Goal: Information Seeking & Learning: Learn about a topic

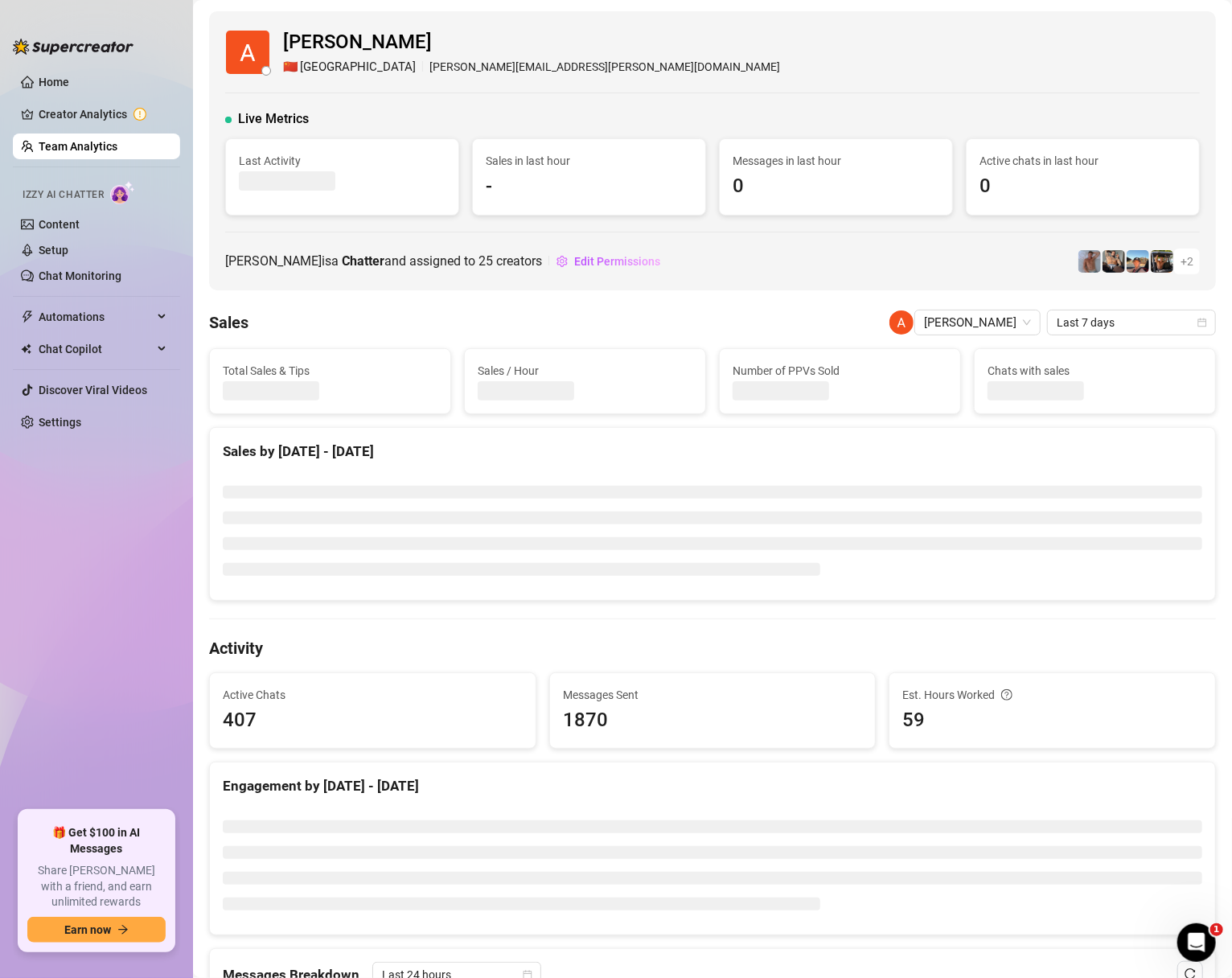
click at [69, 141] on link "Team Analytics" at bounding box center [78, 146] width 79 height 13
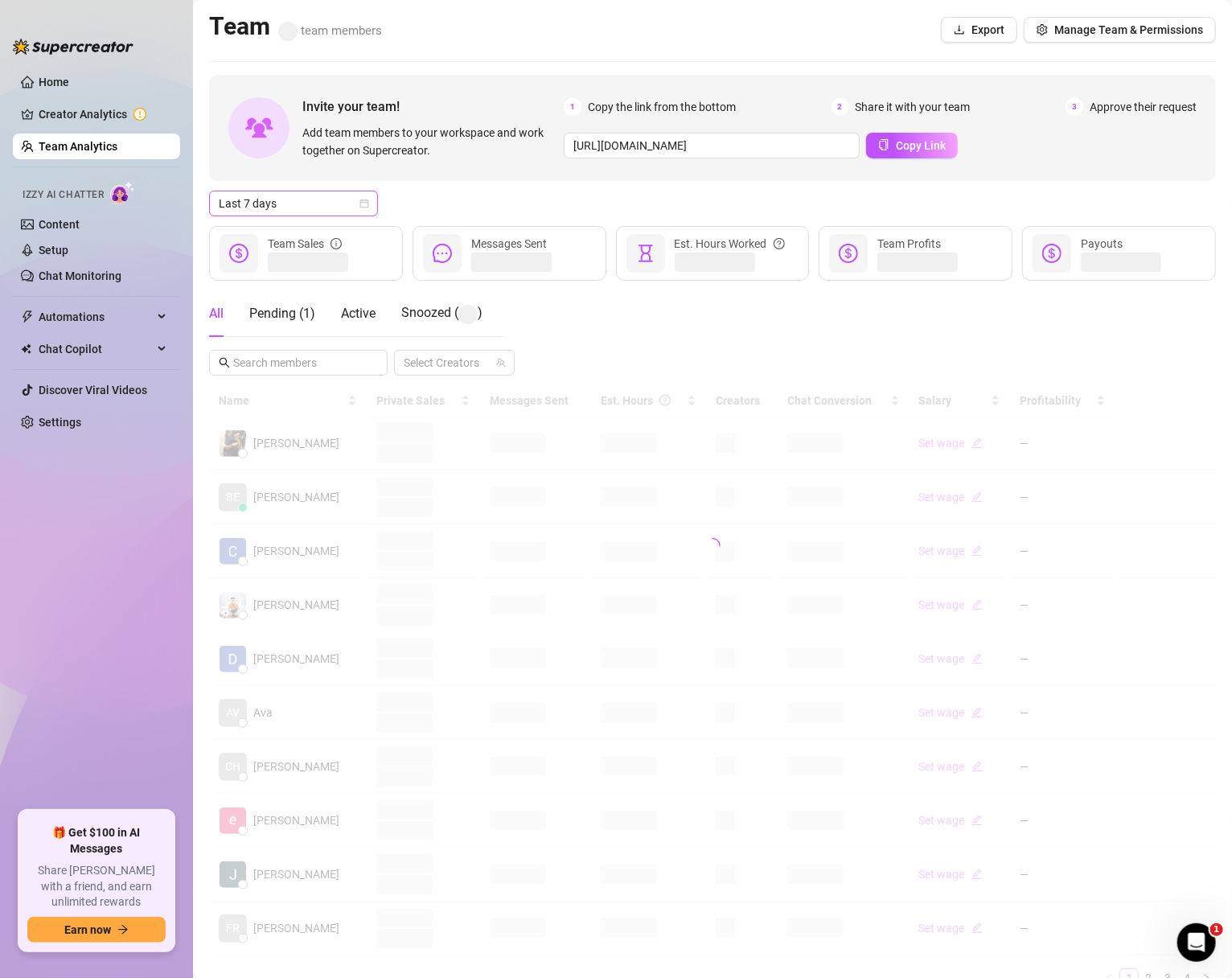
click at [373, 198] on div "Last 7 days" at bounding box center [293, 204] width 169 height 26
click at [257, 337] on div "Custom date" at bounding box center [293, 338] width 143 height 18
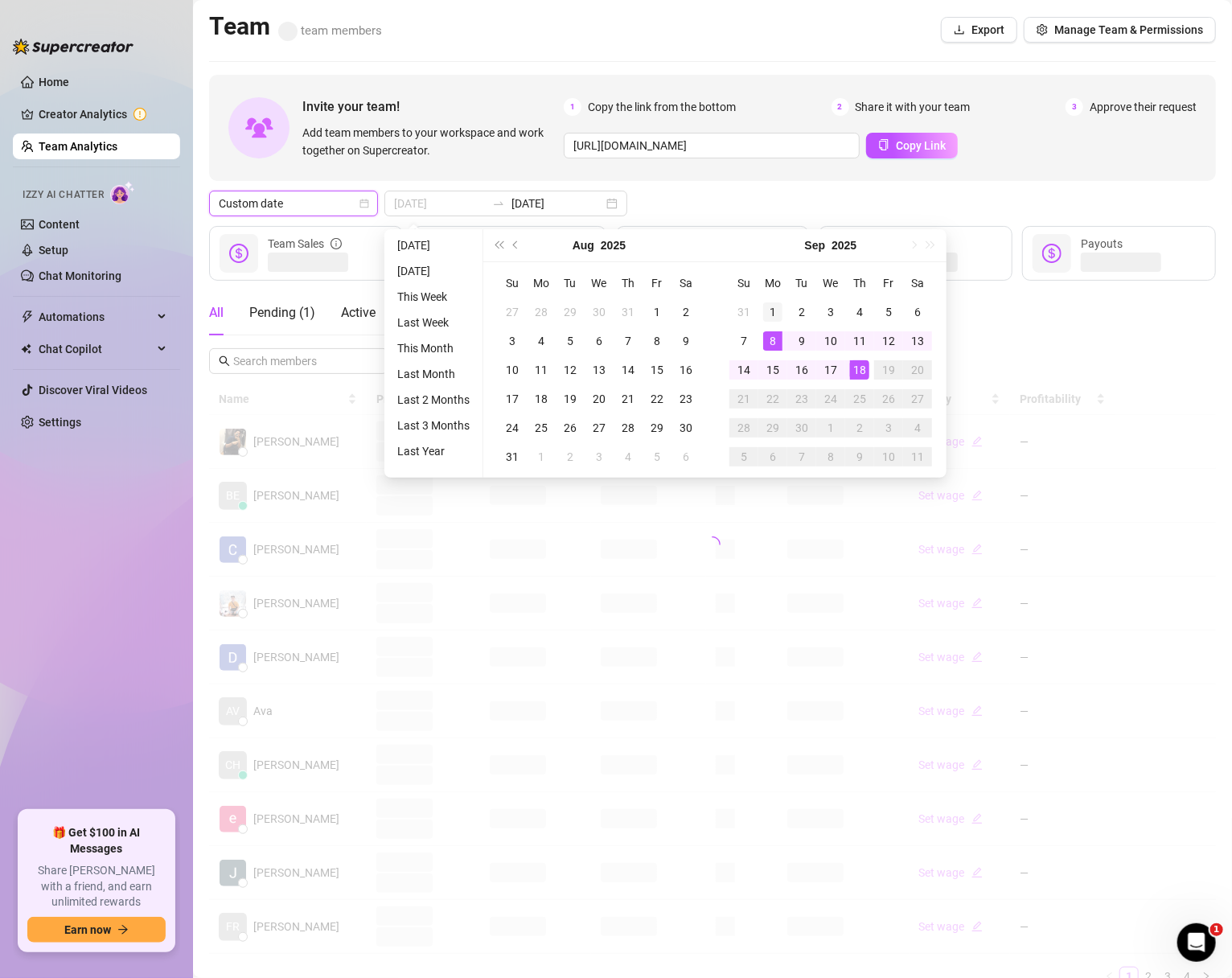
type input "[DATE]"
click at [766, 313] on div "1" at bounding box center [773, 312] width 20 height 20
type input "[DATE]"
click at [861, 377] on div "18" at bounding box center [860, 370] width 20 height 20
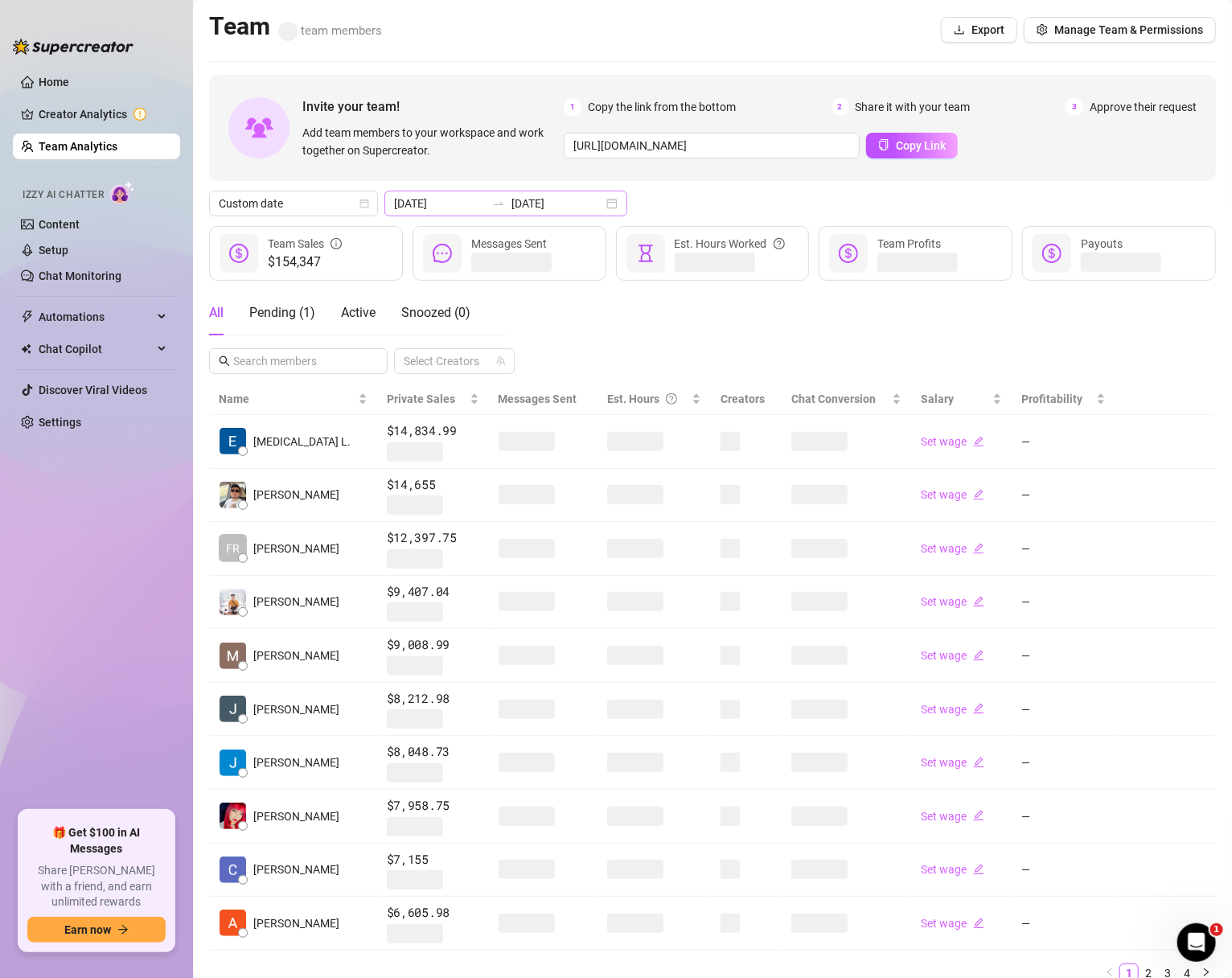
click at [579, 200] on div "[DATE] [DATE]" at bounding box center [506, 204] width 243 height 26
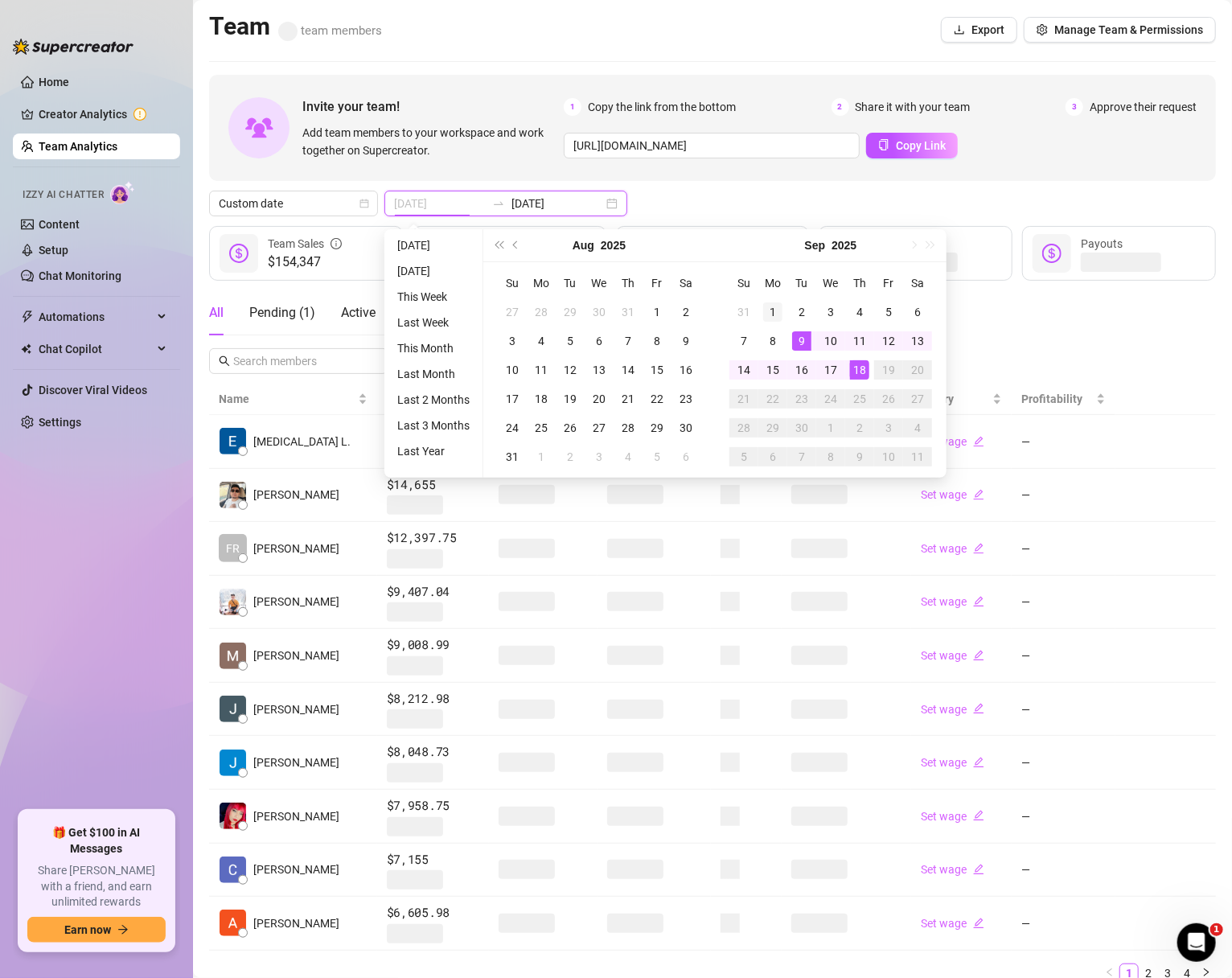
type input "[DATE]"
click at [769, 307] on div "1" at bounding box center [773, 312] width 20 height 20
type input "[DATE]"
click at [829, 373] on div "17" at bounding box center [830, 370] width 20 height 20
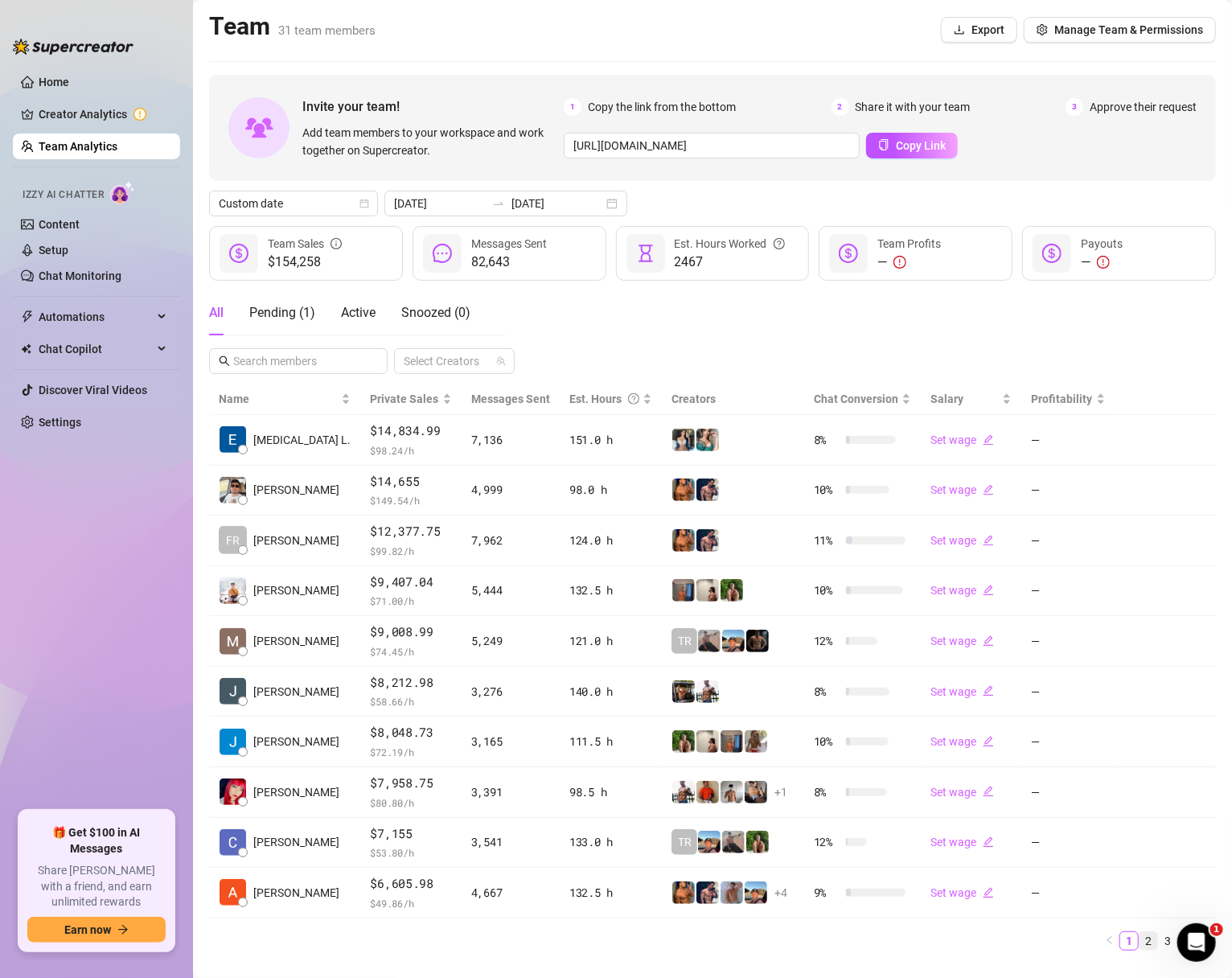
click at [1151, 941] on link "2" at bounding box center [1148, 941] width 18 height 18
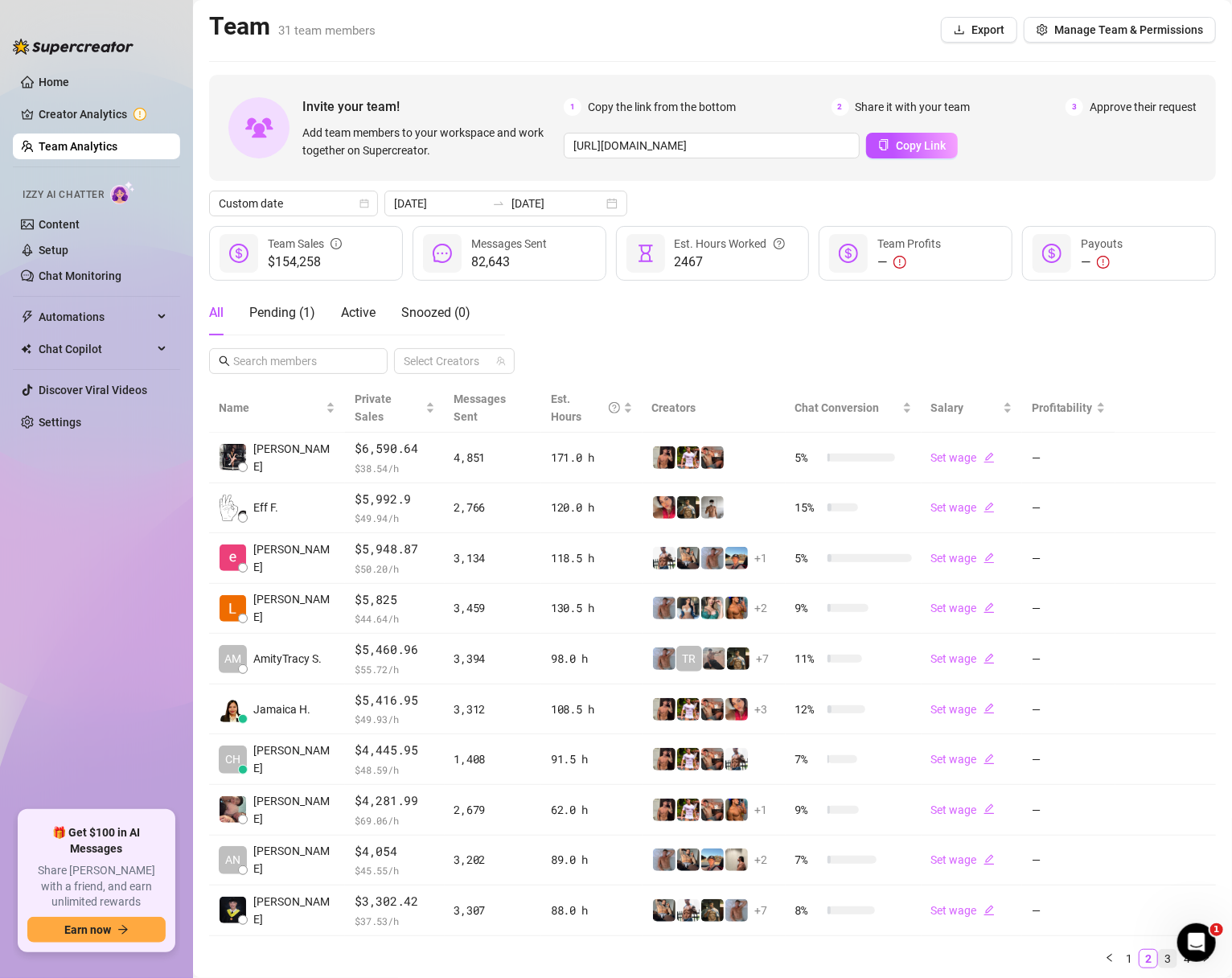
click at [1168, 951] on link "3" at bounding box center [1168, 959] width 18 height 18
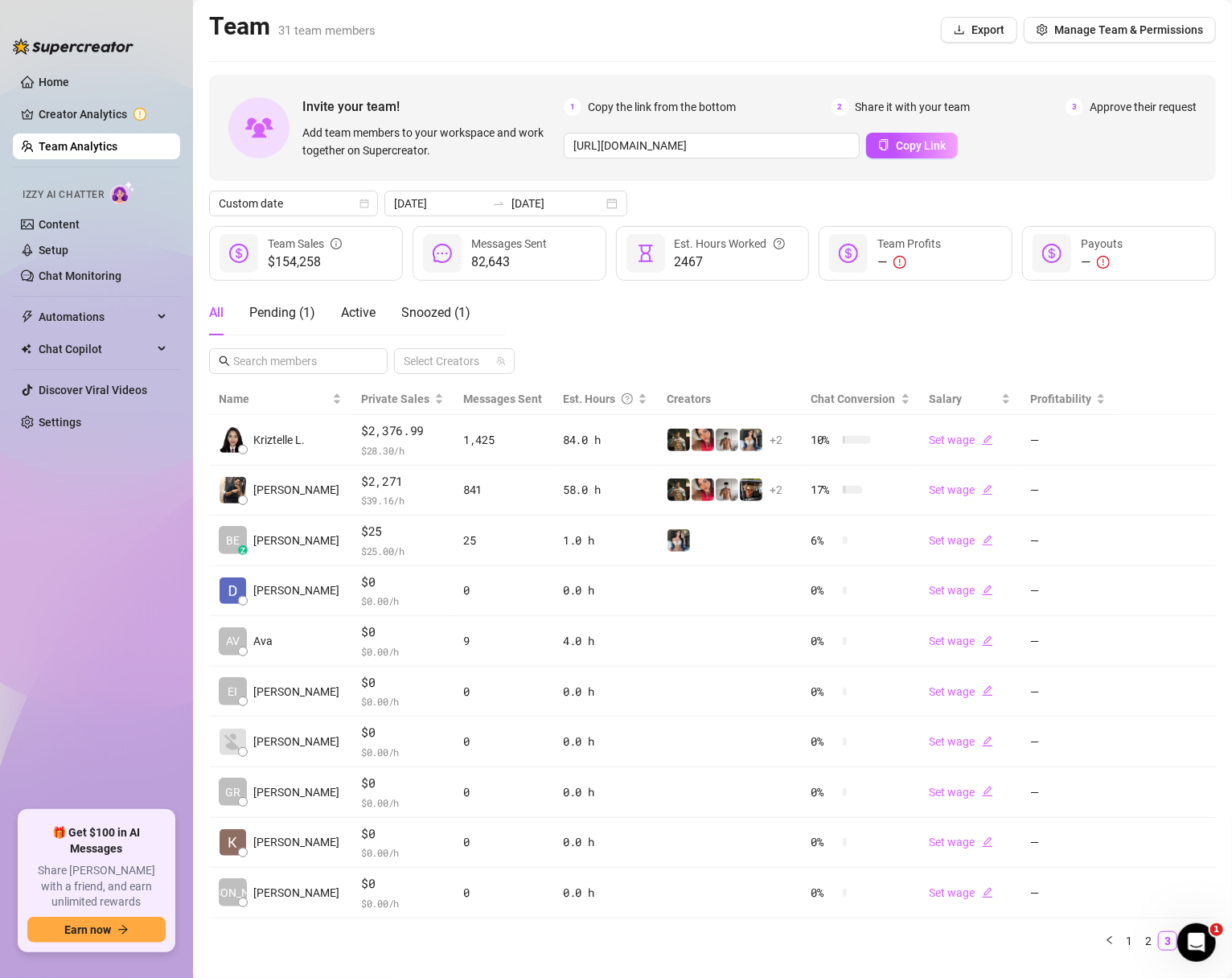
click at [75, 564] on ul "Home Creator Analytics Team Analytics Izzy AI Chatter Content Setup Chat Monito…" at bounding box center [96, 433] width 167 height 742
